Goal: Find specific page/section: Find specific page/section

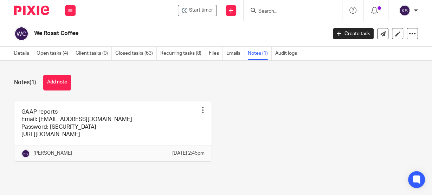
click at [282, 12] on input "Search" at bounding box center [288, 11] width 63 height 6
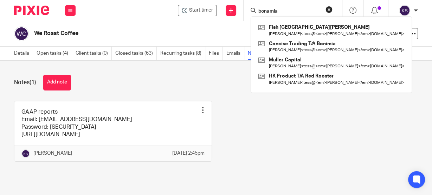
type input "bonamia"
click button "submit" at bounding box center [0, 0] width 0 height 0
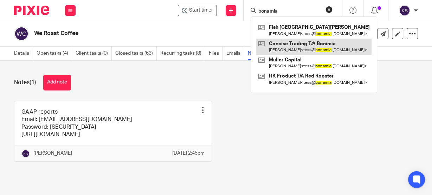
click at [299, 46] on link at bounding box center [313, 47] width 115 height 16
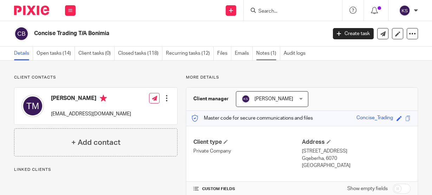
click at [267, 51] on link "Notes (1)" at bounding box center [268, 54] width 24 height 14
